Goal: Transaction & Acquisition: Book appointment/travel/reservation

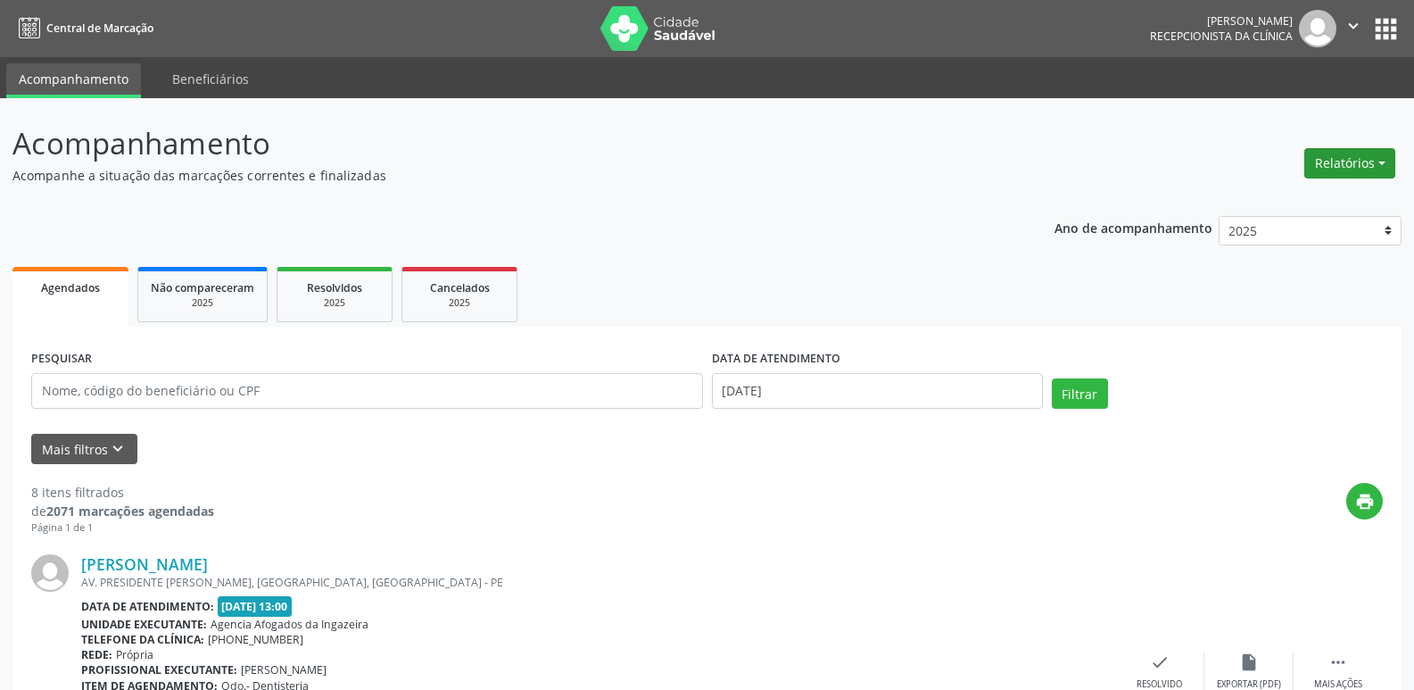
click at [1357, 161] on button "Relatórios" at bounding box center [1349, 163] width 91 height 30
click at [1251, 202] on link "Agendamentos" at bounding box center [1300, 201] width 192 height 25
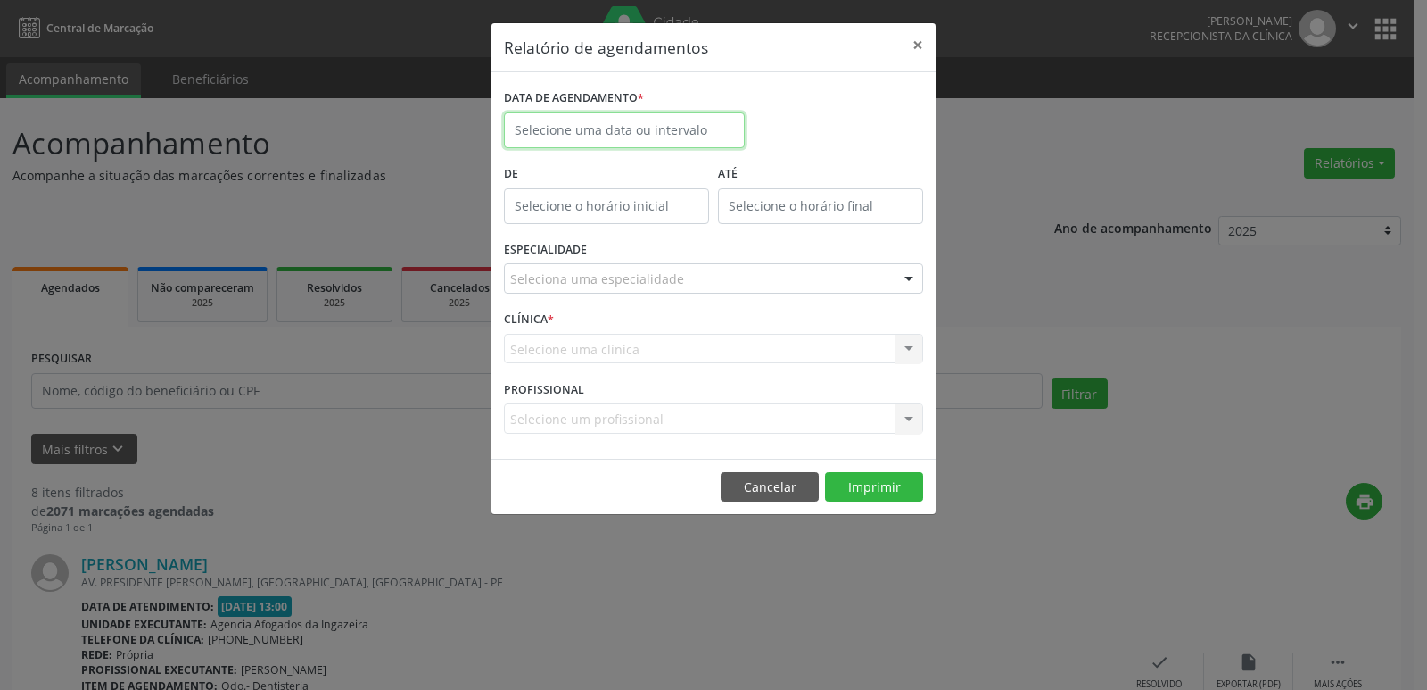
click at [620, 126] on input "text" at bounding box center [624, 130] width 241 height 36
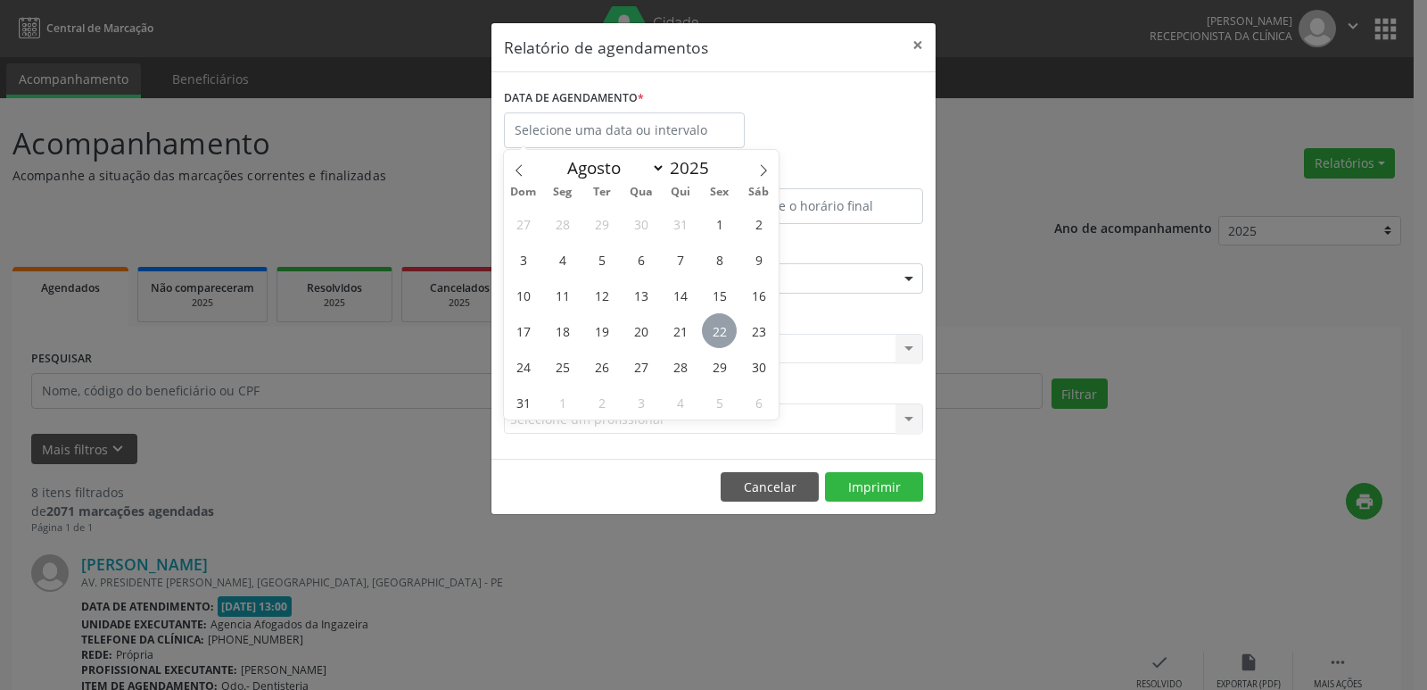
click at [720, 327] on span "22" at bounding box center [719, 330] width 35 height 35
type input "[DATE]"
click at [715, 328] on span "22" at bounding box center [719, 330] width 35 height 35
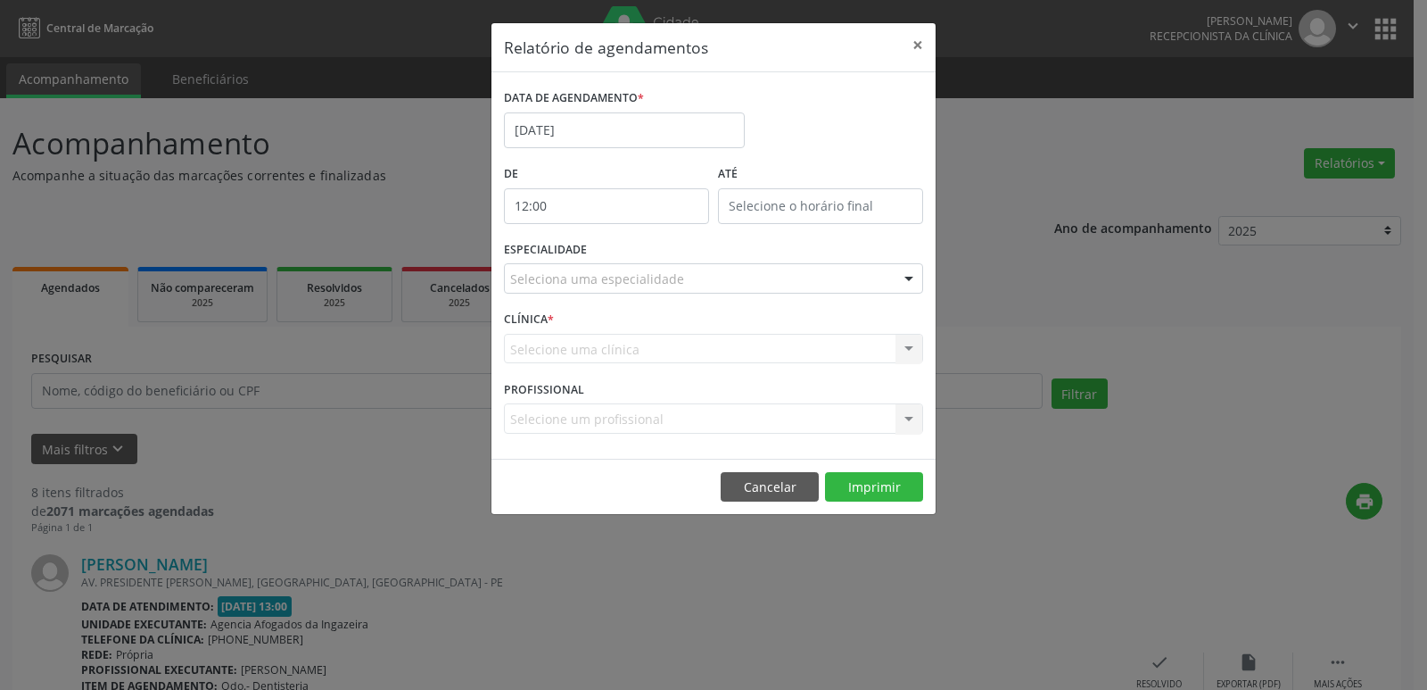
click at [615, 211] on input "12:00" at bounding box center [606, 206] width 205 height 36
click at [632, 257] on span at bounding box center [632, 253] width 12 height 18
type input "11:00"
type input "11"
click at [632, 257] on span at bounding box center [632, 253] width 12 height 18
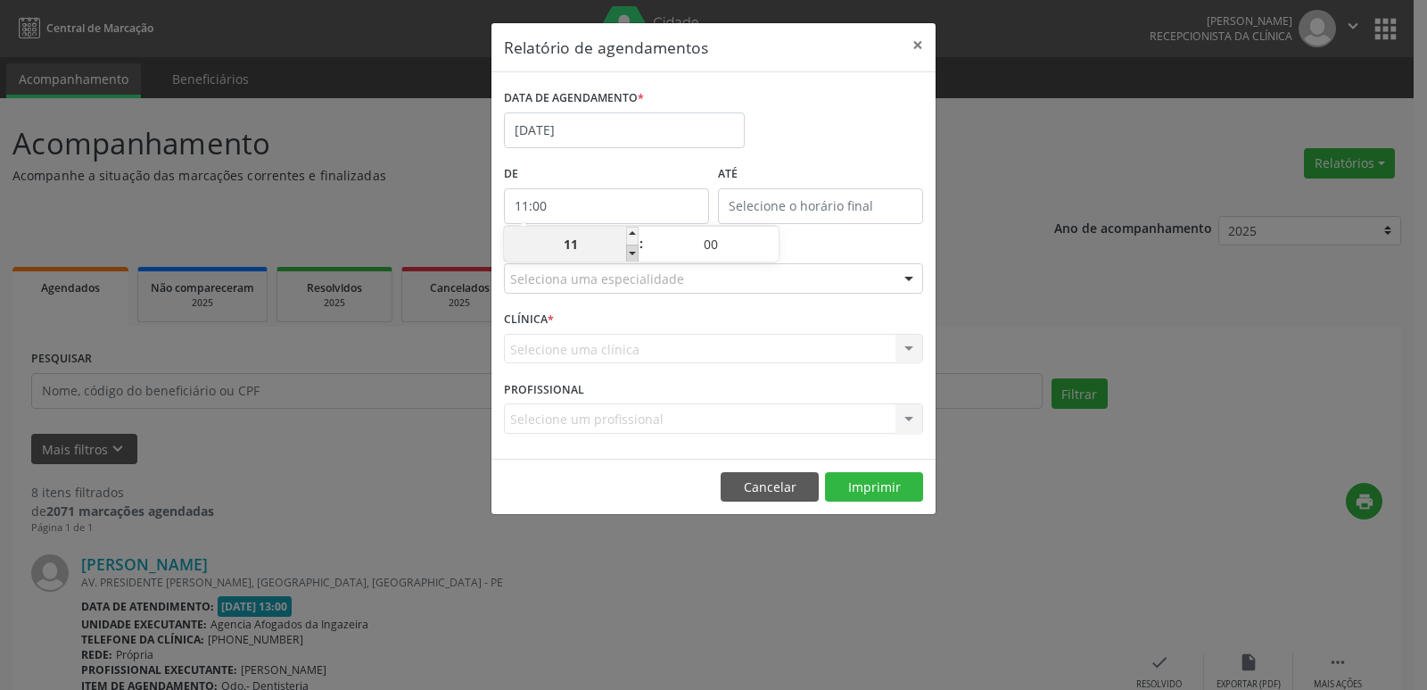
type input "10:00"
type input "10"
click at [632, 257] on span at bounding box center [632, 253] width 12 height 18
type input "09:00"
type input "09"
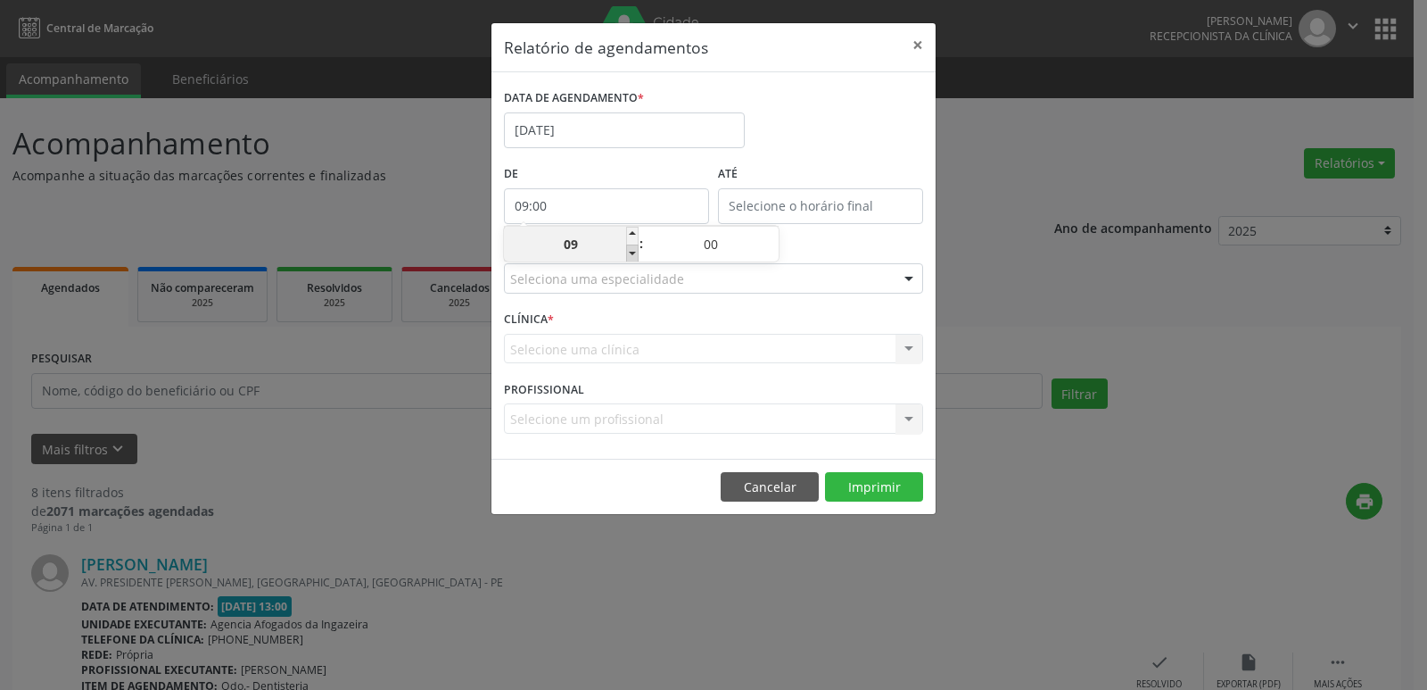
click at [632, 257] on span at bounding box center [632, 253] width 12 height 18
type input "08:00"
type input "08"
click at [902, 239] on div "ESPECIALIDADE Seleciona uma especialidade Todas as especialidades Alergologia A…" at bounding box center [714, 271] width 428 height 70
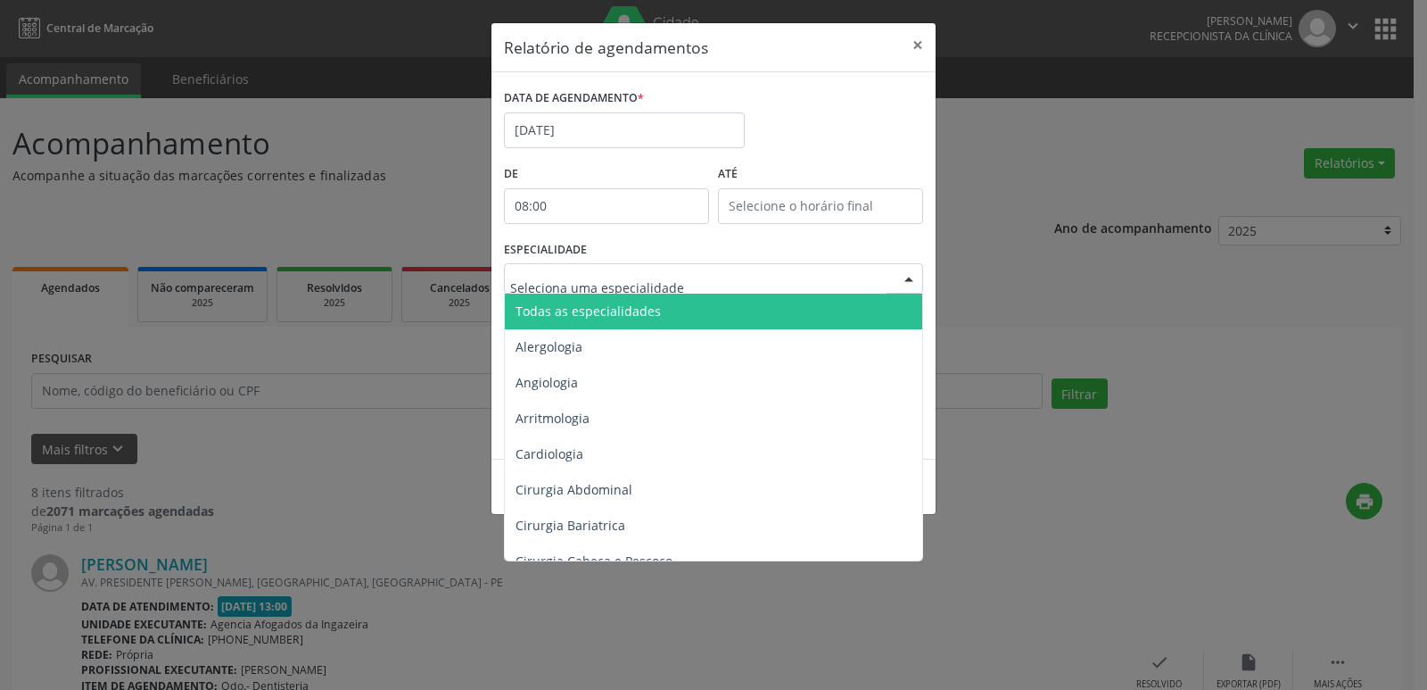
click at [911, 275] on div at bounding box center [909, 279] width 27 height 30
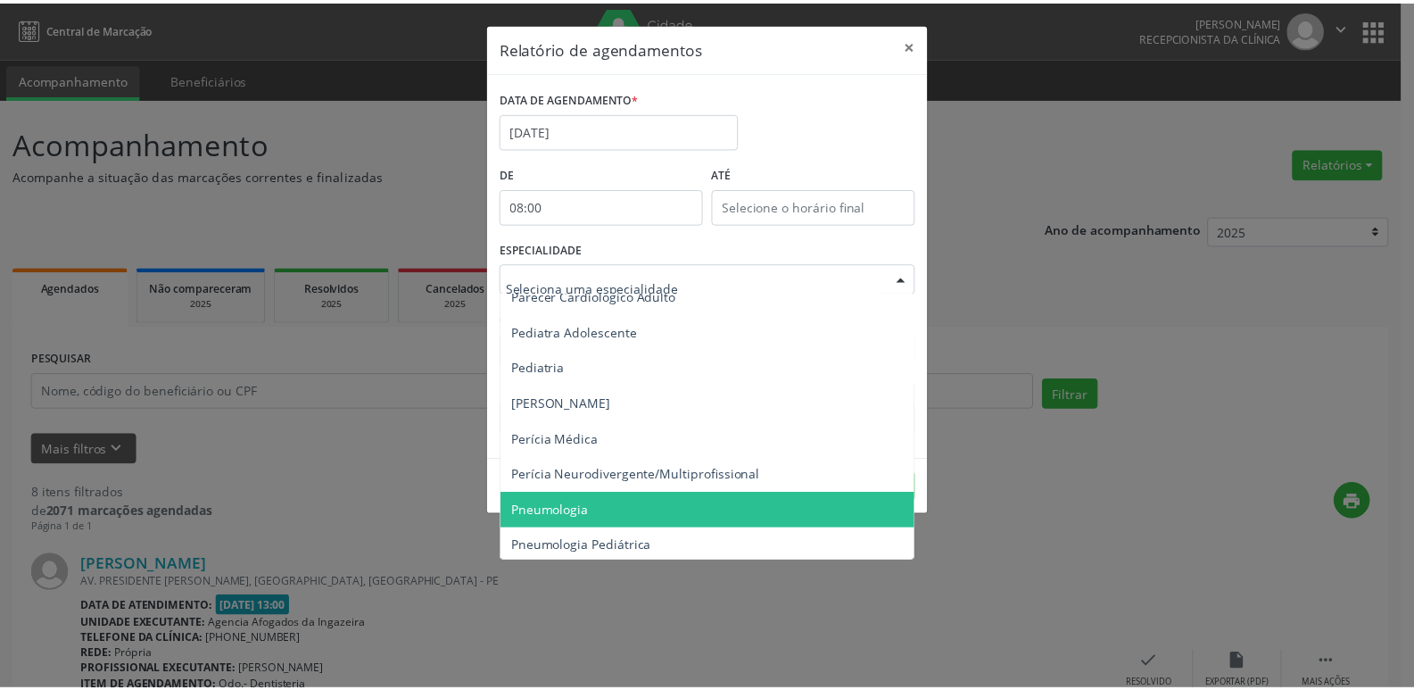
scroll to position [2587, 0]
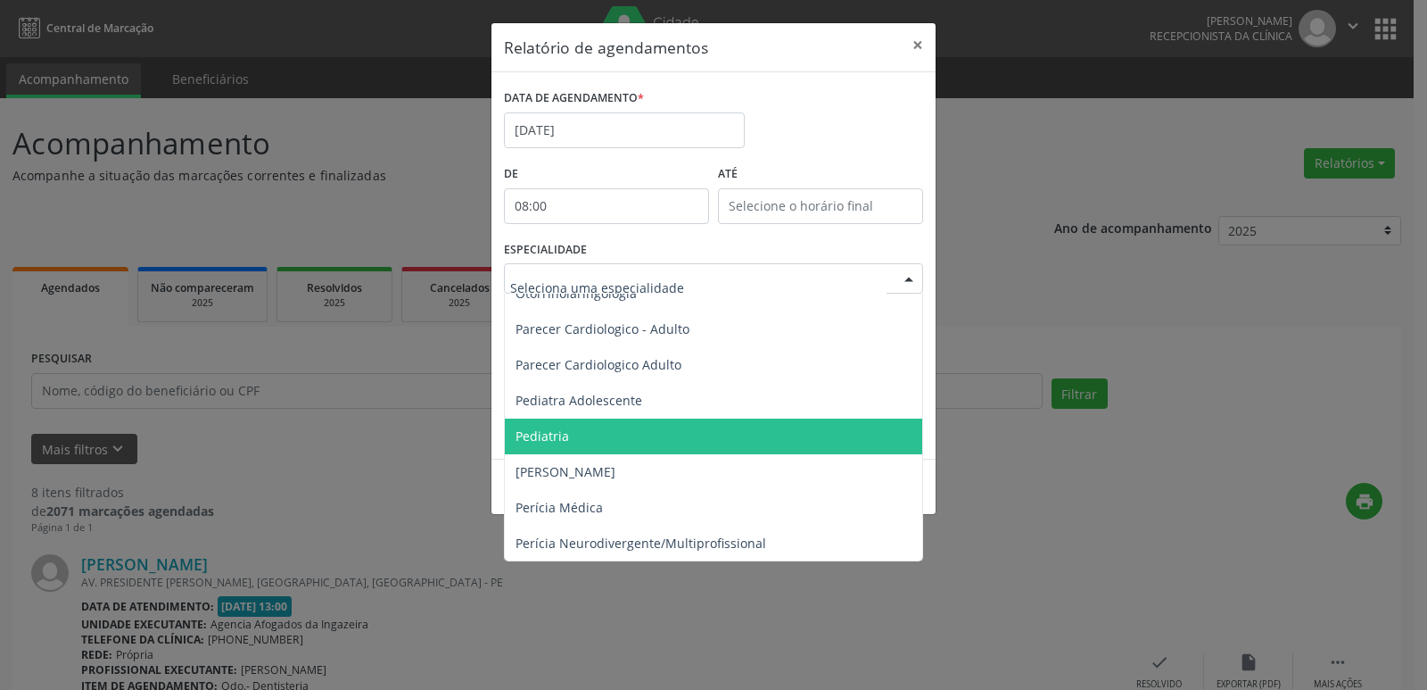
click at [542, 436] on span "Pediatria" at bounding box center [543, 435] width 54 height 17
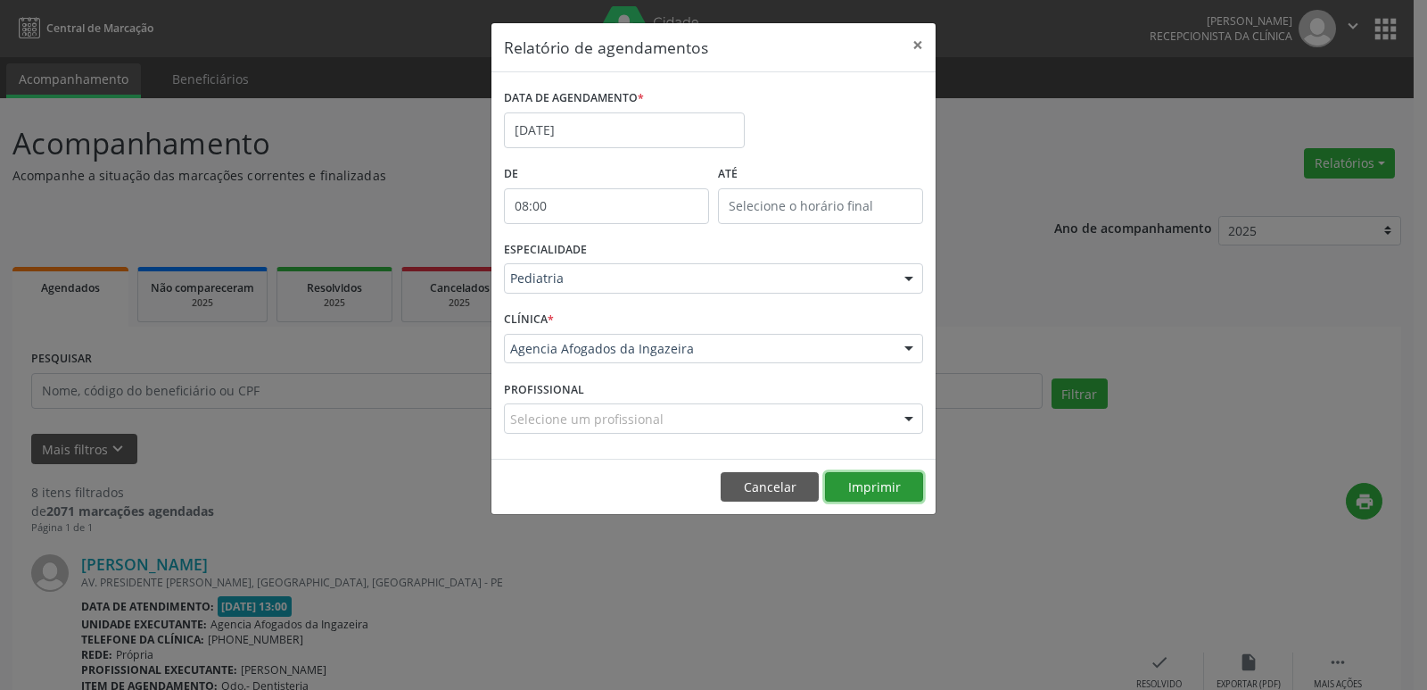
click at [867, 486] on button "Imprimir" at bounding box center [874, 487] width 98 height 30
click at [921, 45] on button "×" at bounding box center [918, 45] width 36 height 44
